Goal: Navigation & Orientation: Go to known website

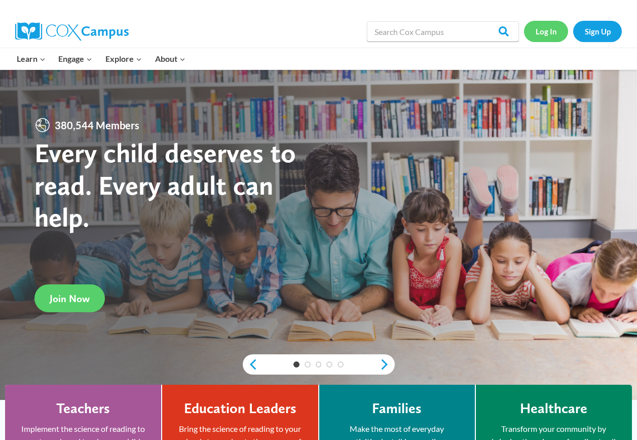
click at [543, 33] on link "Log In" at bounding box center [546, 31] width 44 height 21
click at [552, 33] on link "Log In" at bounding box center [546, 31] width 44 height 21
